Goal: Task Accomplishment & Management: Complete application form

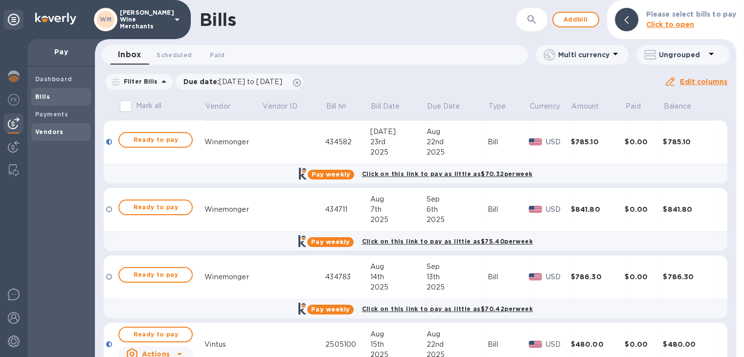
click at [55, 131] on b "Vendors" at bounding box center [49, 131] width 28 height 7
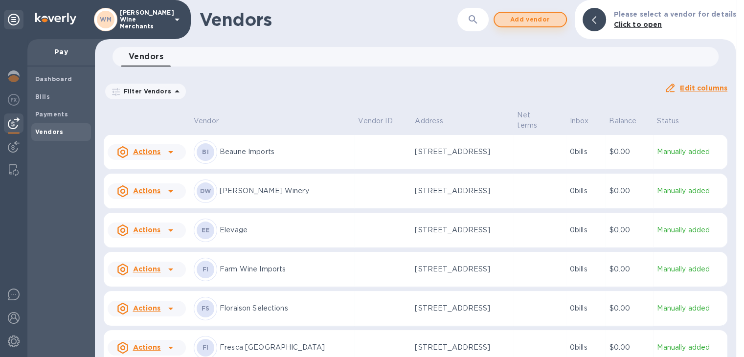
click at [537, 18] on span "Add vendor" at bounding box center [530, 20] width 56 height 12
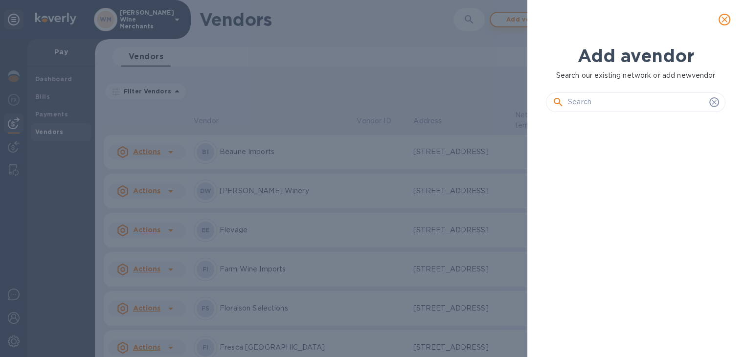
scroll to position [203, 183]
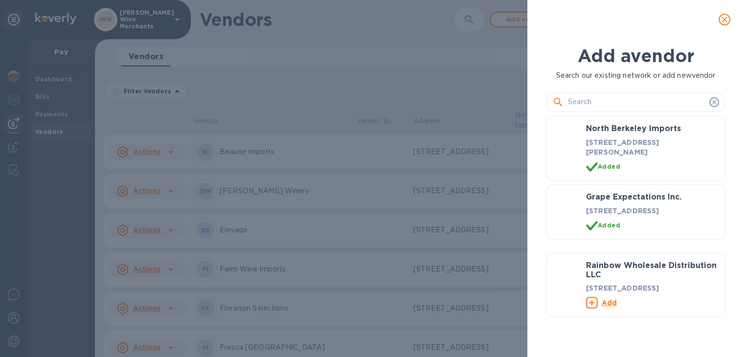
click at [590, 101] on input "text" at bounding box center [636, 102] width 137 height 15
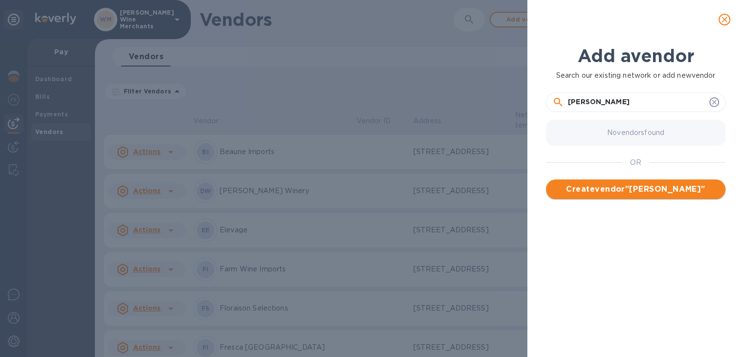
type input "[PERSON_NAME]"
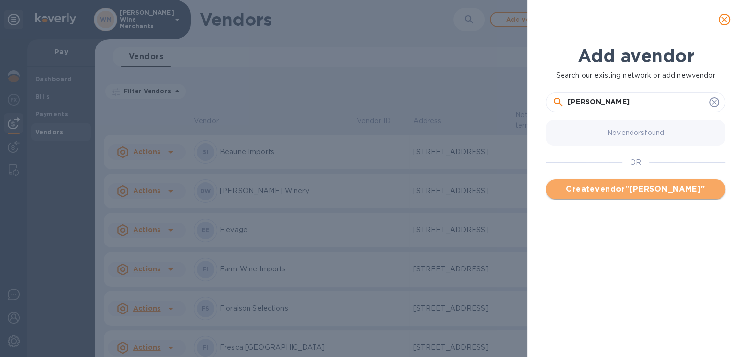
click at [618, 185] on span "Create vendor " [PERSON_NAME] "" at bounding box center [636, 189] width 164 height 12
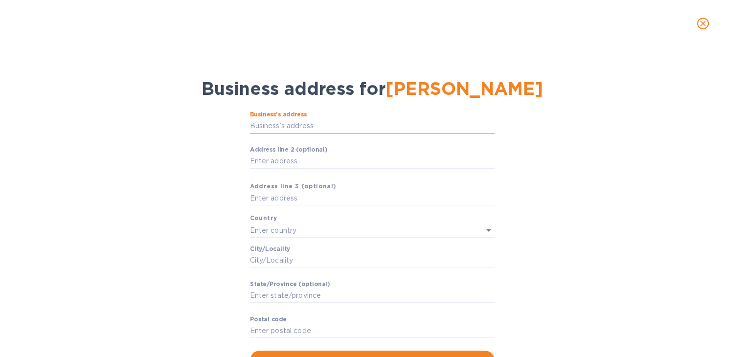
click at [270, 127] on input "Business’s аddress" at bounding box center [372, 126] width 245 height 15
paste input "[STREET_ADDRESS][PERSON_NAME]"
type input "[STREET_ADDRESS][PERSON_NAME]"
type input "[GEOGRAPHIC_DATA]"
type input "Carmel-by-the-Sea"
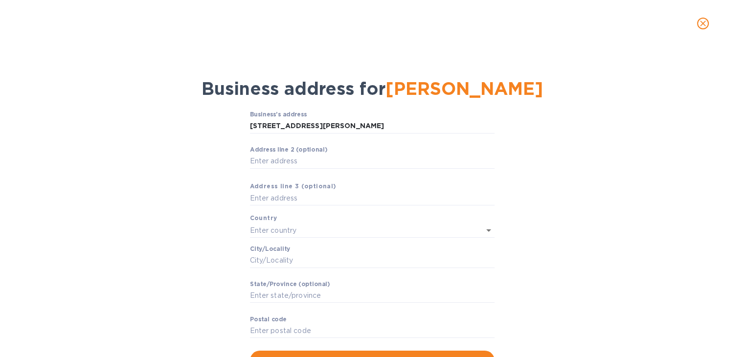
type input "CA"
type input "93921"
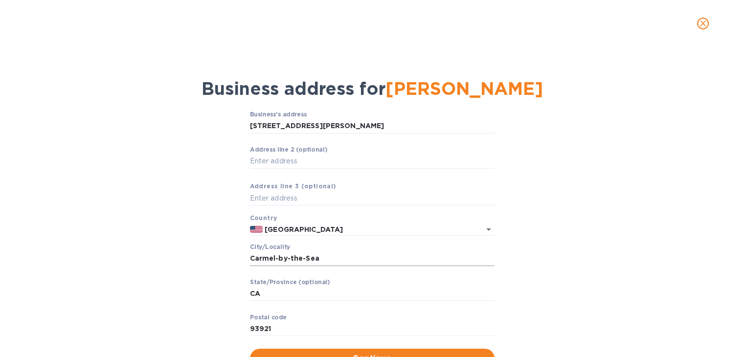
scroll to position [41, 0]
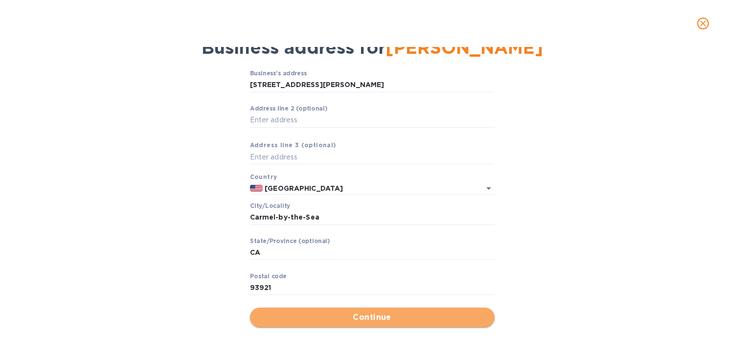
click at [377, 323] on button "Continue" at bounding box center [372, 318] width 245 height 20
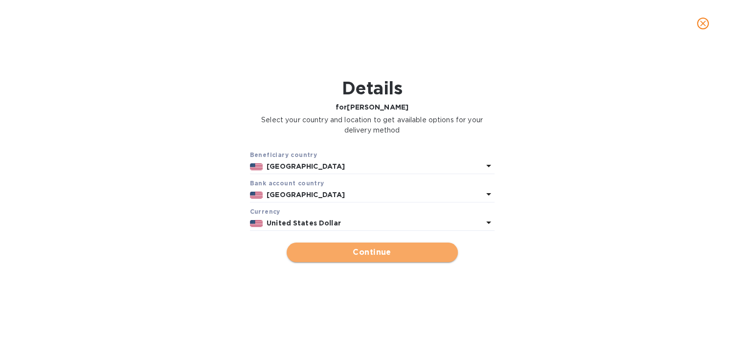
click at [349, 245] on button "Continue" at bounding box center [372, 253] width 171 height 20
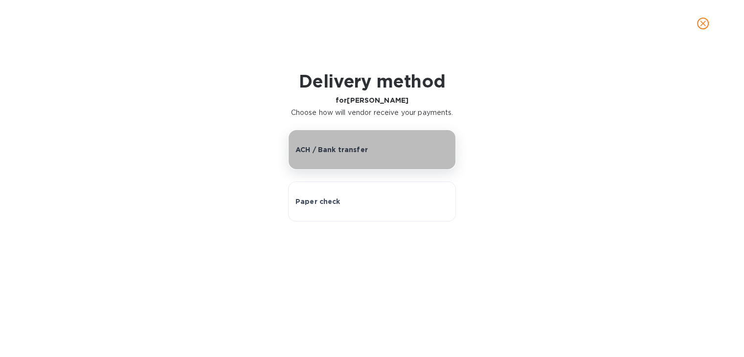
click at [333, 160] on button "ACH / Bank transfer" at bounding box center [372, 150] width 168 height 40
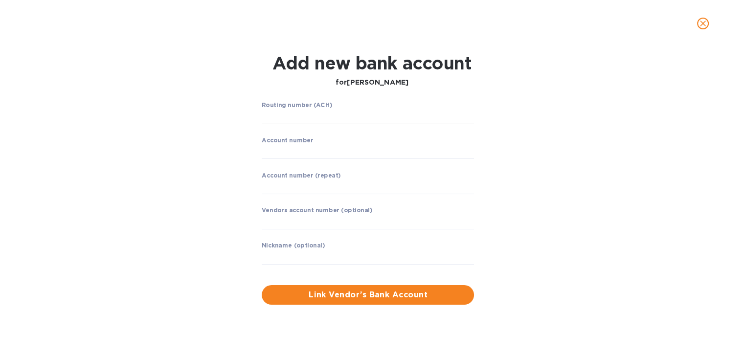
click at [305, 118] on input "string" at bounding box center [368, 117] width 212 height 15
click at [286, 120] on input "string" at bounding box center [368, 117] width 212 height 15
type input "122238420"
click at [294, 130] on p "MECHANICS BANK" at bounding box center [373, 131] width 201 height 10
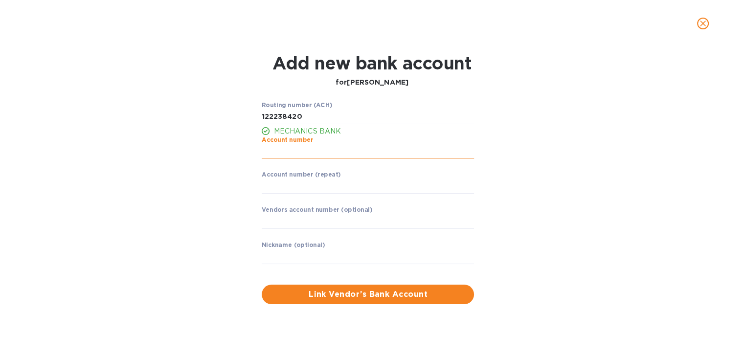
drag, startPoint x: 291, startPoint y: 158, endPoint x: 290, endPoint y: 154, distance: 5.1
click at [290, 154] on div "Account number ​" at bounding box center [368, 153] width 212 height 35
click at [290, 154] on input "string" at bounding box center [368, 151] width 212 height 15
type input "0266840025"
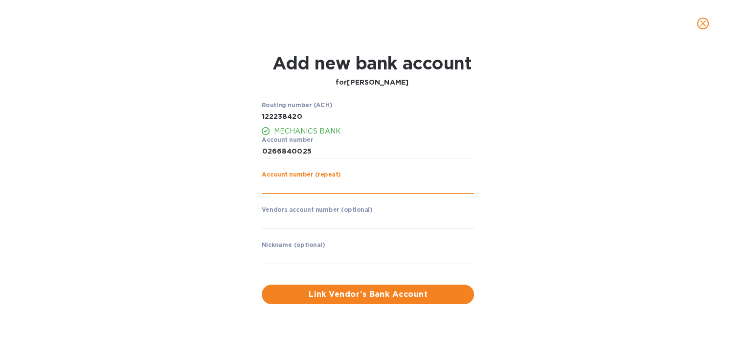
click at [286, 192] on input "string" at bounding box center [368, 186] width 212 height 15
type input "0266840025"
click at [292, 218] on input "text" at bounding box center [368, 221] width 212 height 15
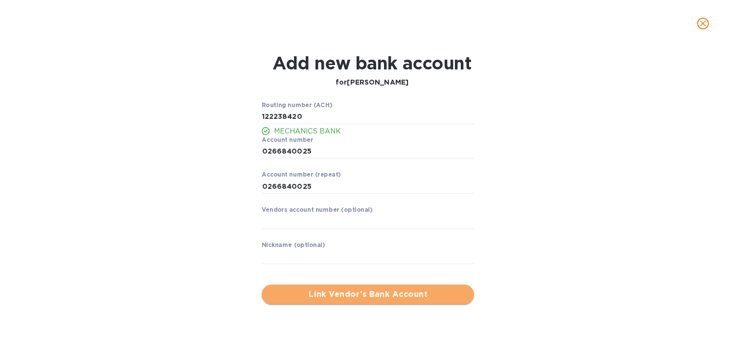
click at [364, 295] on span "Link Vendor’s Bank Account" at bounding box center [367, 295] width 197 height 12
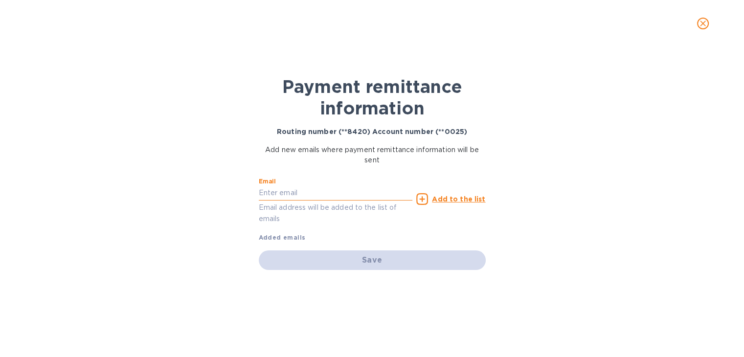
click at [324, 194] on input "text" at bounding box center [336, 193] width 154 height 15
type input "[PERSON_NAME][EMAIL_ADDRESS][DOMAIN_NAME]"
click at [469, 196] on u "Add to the list" at bounding box center [458, 199] width 53 height 8
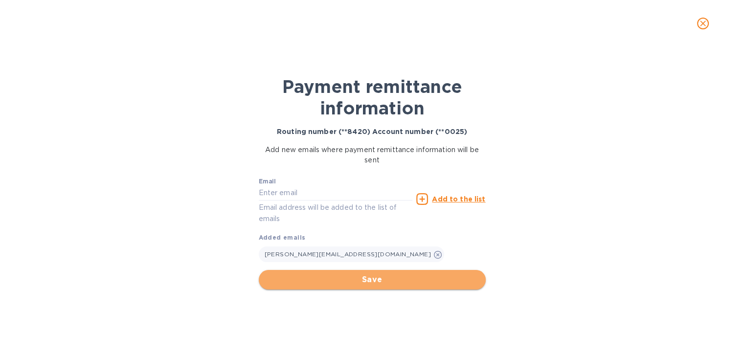
click at [374, 278] on span "Save" at bounding box center [372, 280] width 211 height 12
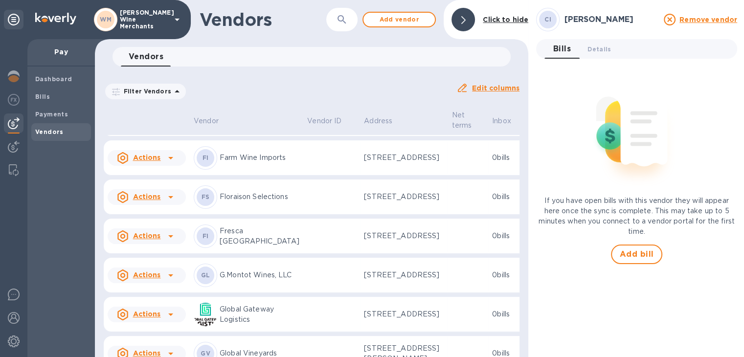
scroll to position [152, 0]
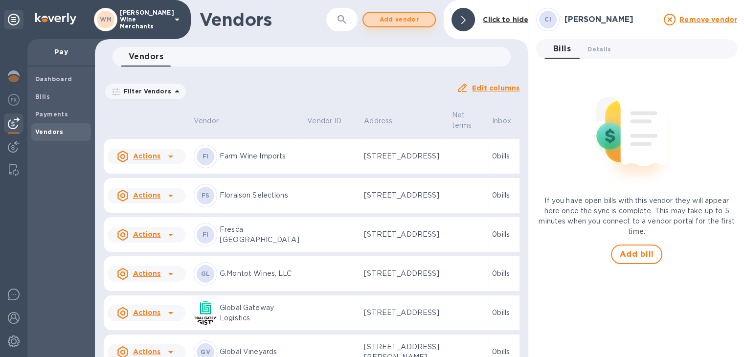
click at [403, 20] on span "Add vendor" at bounding box center [399, 20] width 56 height 12
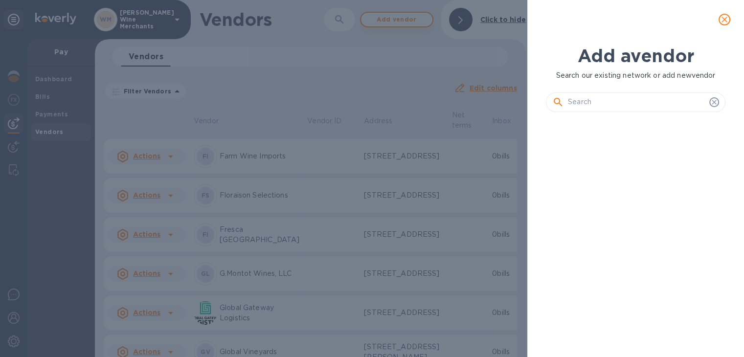
scroll to position [203, 183]
click at [574, 103] on input "text" at bounding box center [636, 102] width 137 height 15
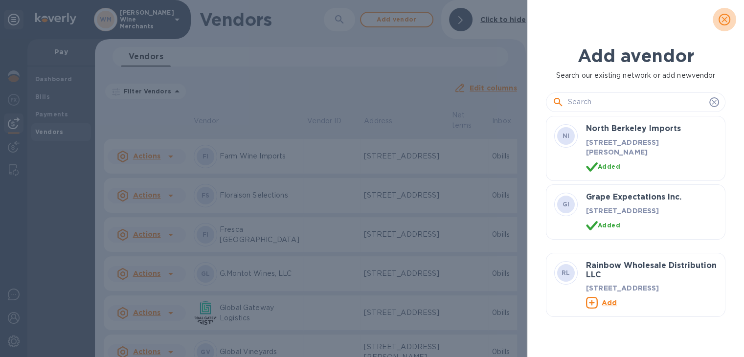
click at [722, 20] on icon "close" at bounding box center [724, 20] width 10 height 10
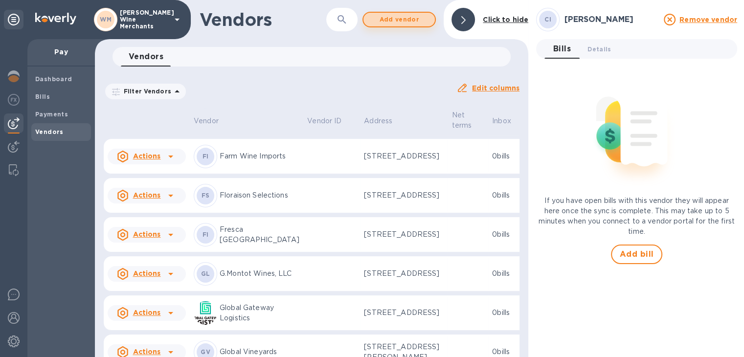
click at [402, 21] on span "Add vendor" at bounding box center [399, 20] width 56 height 12
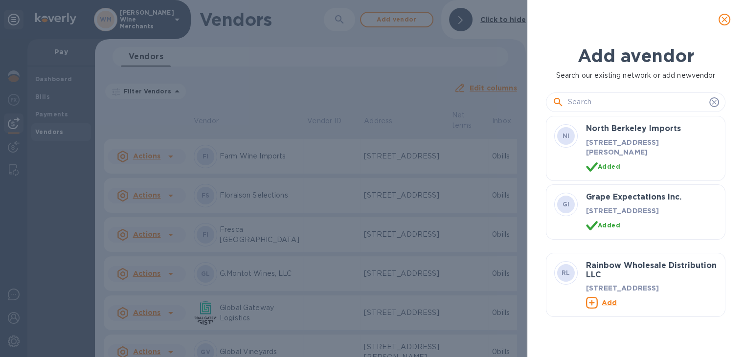
click at [589, 98] on input "text" at bounding box center [636, 102] width 137 height 15
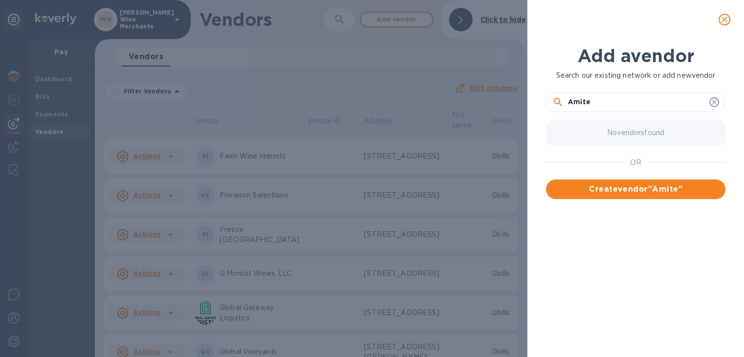
click at [583, 102] on input "Amite" at bounding box center [636, 102] width 137 height 15
type input "Amitie"
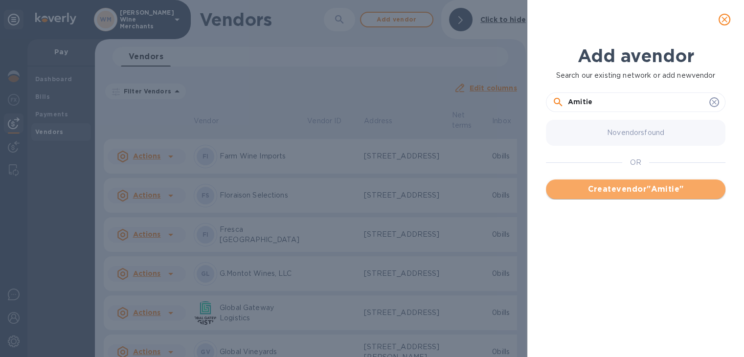
click at [632, 188] on span "Create vendor " Amitie "" at bounding box center [636, 189] width 164 height 12
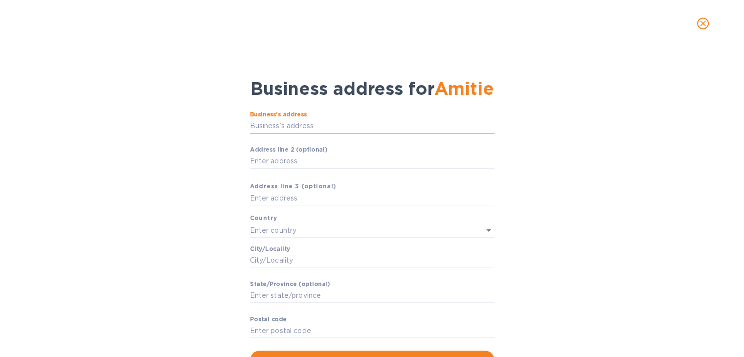
click at [291, 124] on input "Business’s аddress" at bounding box center [372, 126] width 245 height 15
